Goal: Information Seeking & Learning: Learn about a topic

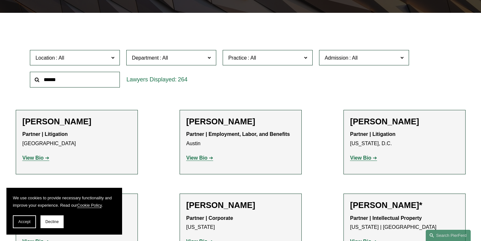
scroll to position [170, 0]
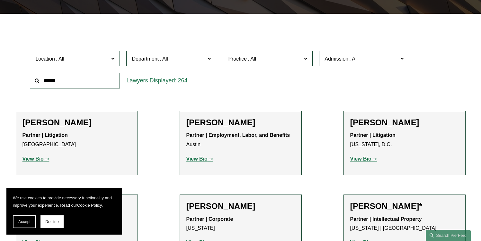
click at [110, 57] on label "Location" at bounding box center [75, 59] width 90 height 16
click at [0, 0] on link "[US_STATE]" at bounding box center [0, 0] width 0 height 0
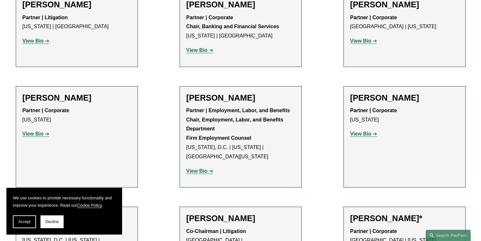
scroll to position [758, 0]
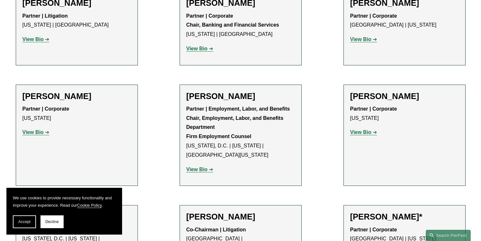
click at [258, 105] on p "Partner | Employment, Labor, and Benefits Chair, Employment, Labor, and Benefit…" at bounding box center [240, 133] width 108 height 56
click at [199, 167] on strong "View Bio" at bounding box center [196, 169] width 21 height 5
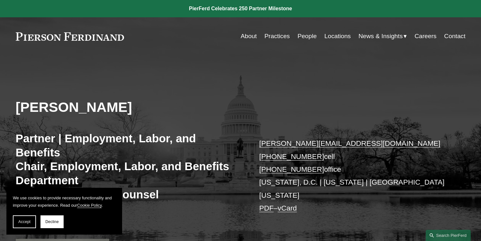
click at [88, 38] on link at bounding box center [70, 36] width 108 height 8
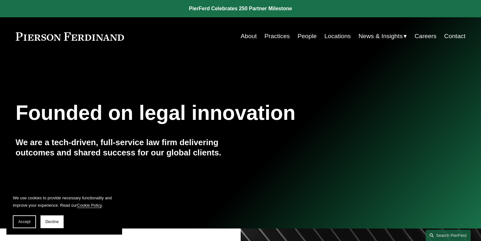
click at [304, 37] on link "People" at bounding box center [306, 36] width 19 height 12
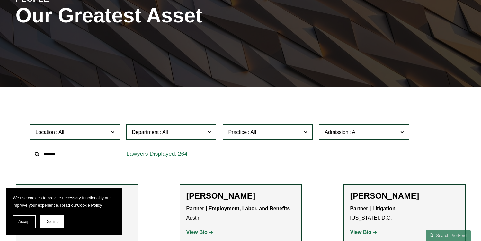
scroll to position [103, 0]
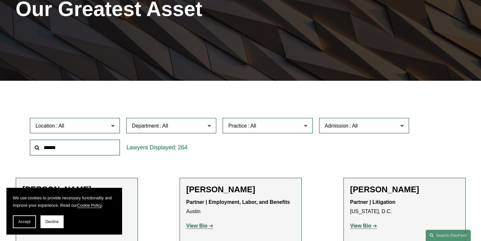
click at [112, 123] on span at bounding box center [112, 125] width 3 height 8
click at [0, 0] on link "New York" at bounding box center [0, 0] width 0 height 0
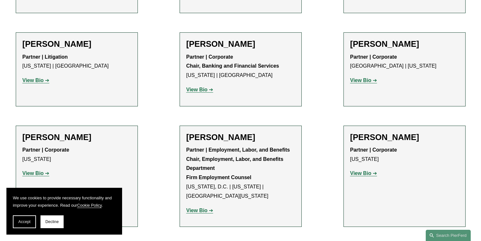
scroll to position [720, 0]
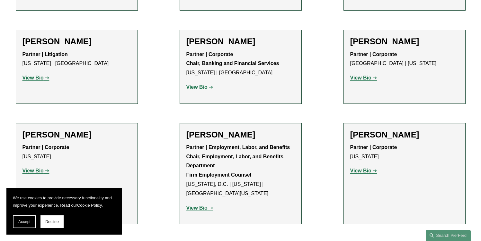
click at [198, 205] on strong "View Bio" at bounding box center [196, 207] width 21 height 5
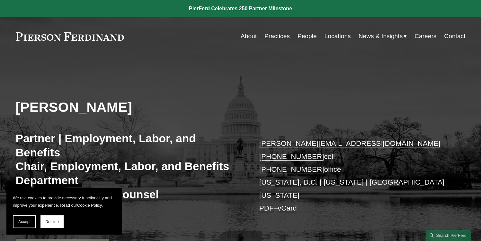
click at [302, 37] on link "People" at bounding box center [306, 36] width 19 height 12
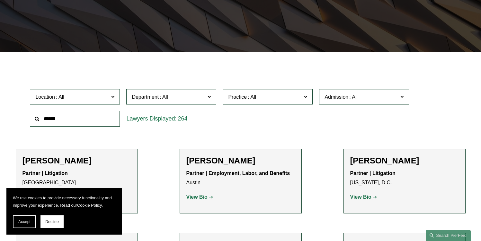
scroll to position [134, 0]
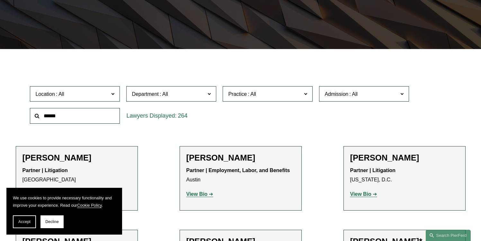
click at [108, 97] on span "Location" at bounding box center [72, 94] width 74 height 9
click at [0, 0] on link "Denver" at bounding box center [0, 0] width 0 height 0
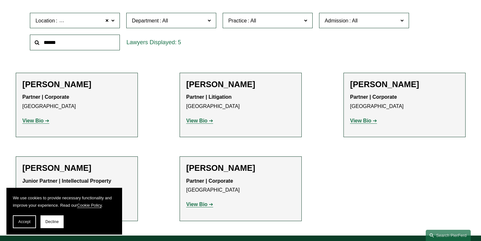
scroll to position [212, 0]
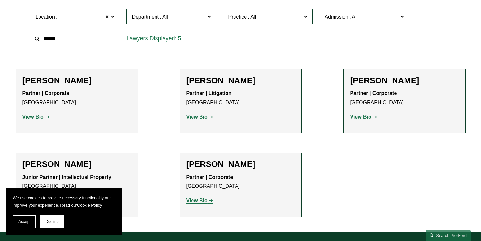
click at [359, 119] on strong "View Bio" at bounding box center [360, 116] width 21 height 5
